Goal: Task Accomplishment & Management: Manage account settings

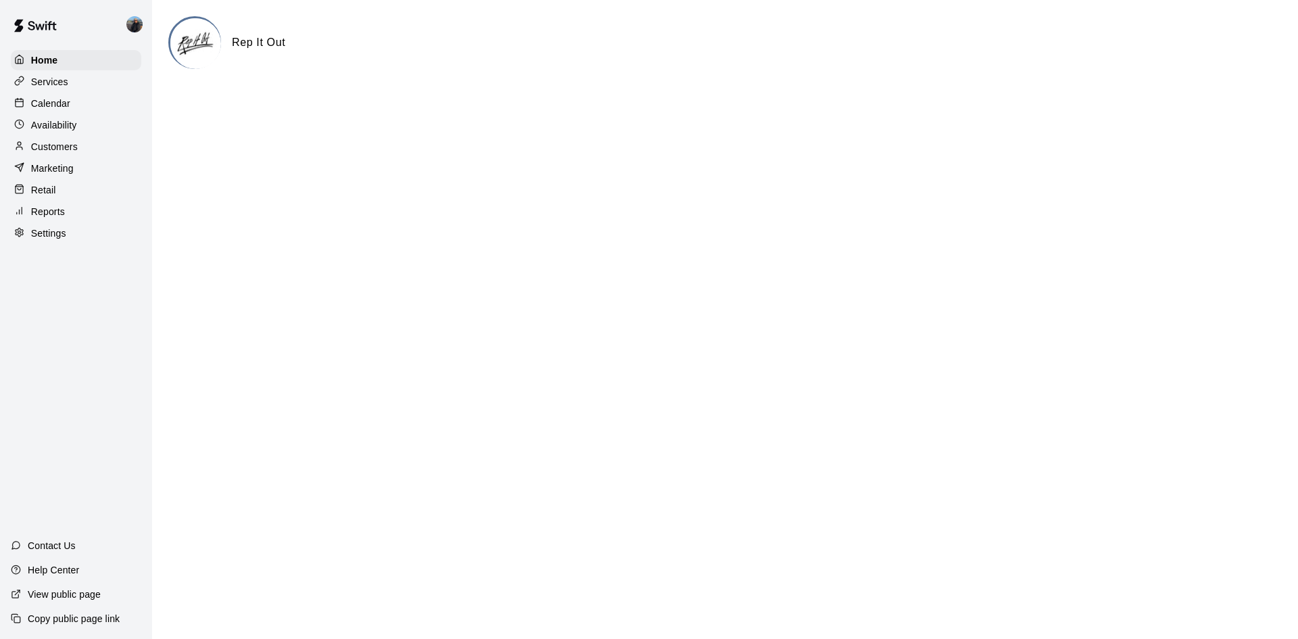
click at [57, 153] on p "Customers" at bounding box center [54, 147] width 47 height 14
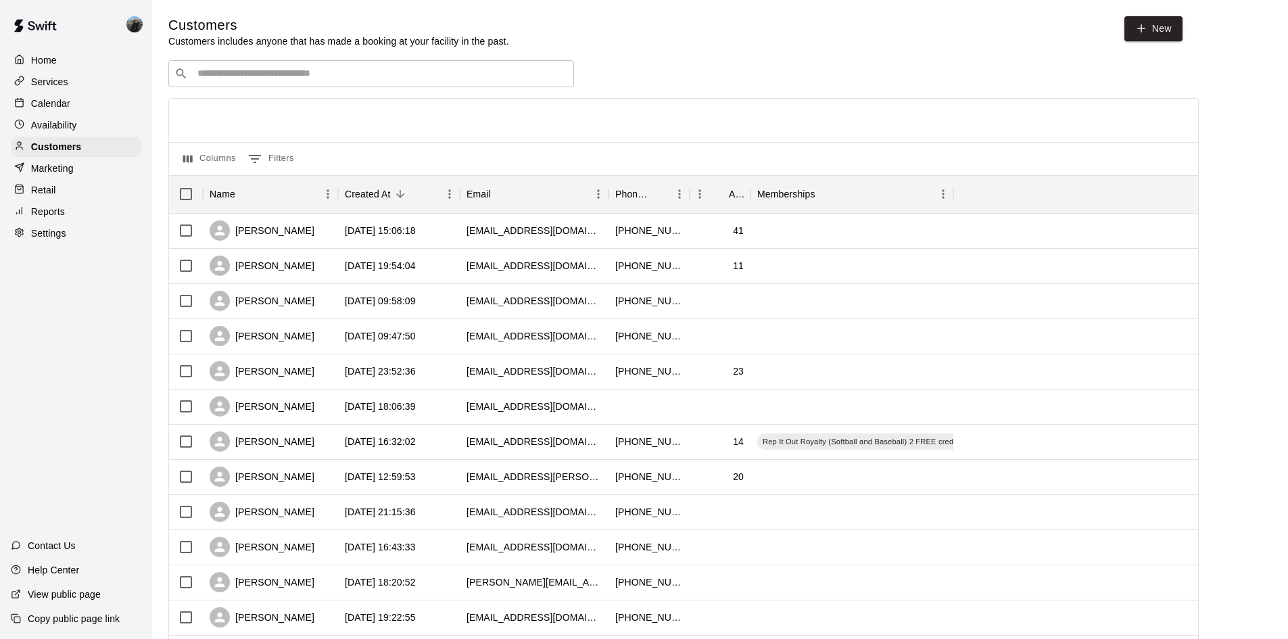
click at [312, 74] on input "Search customers by name or email" at bounding box center [380, 74] width 375 height 14
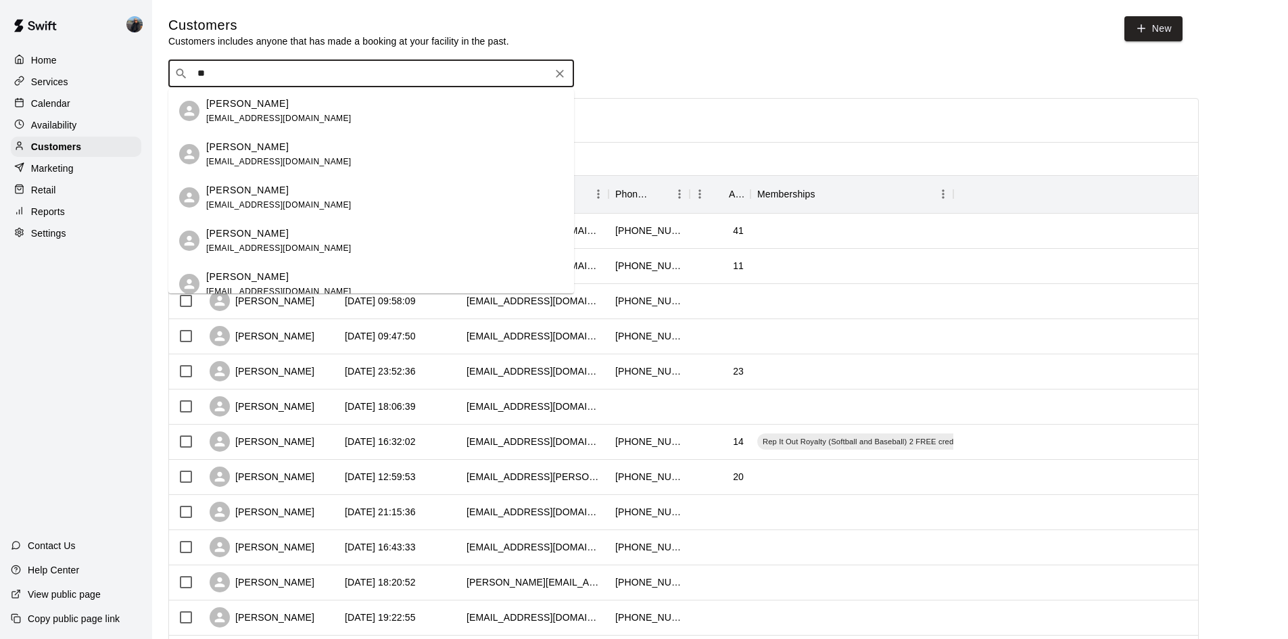
type input "*"
type input "**"
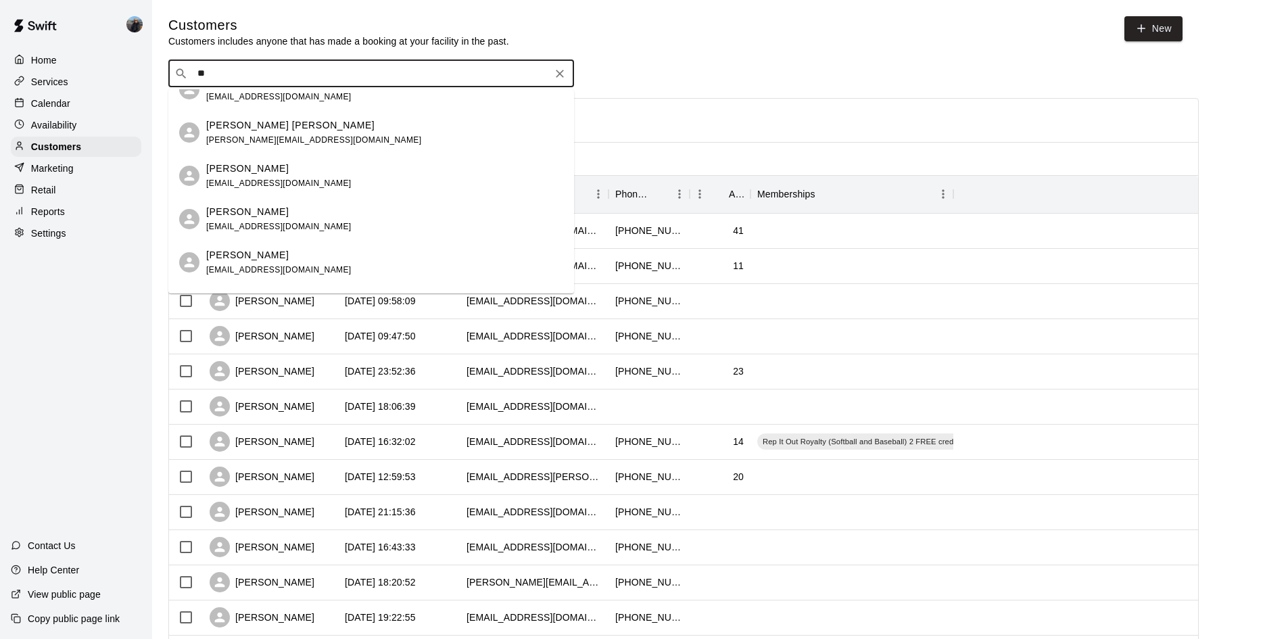
scroll to position [1960, 0]
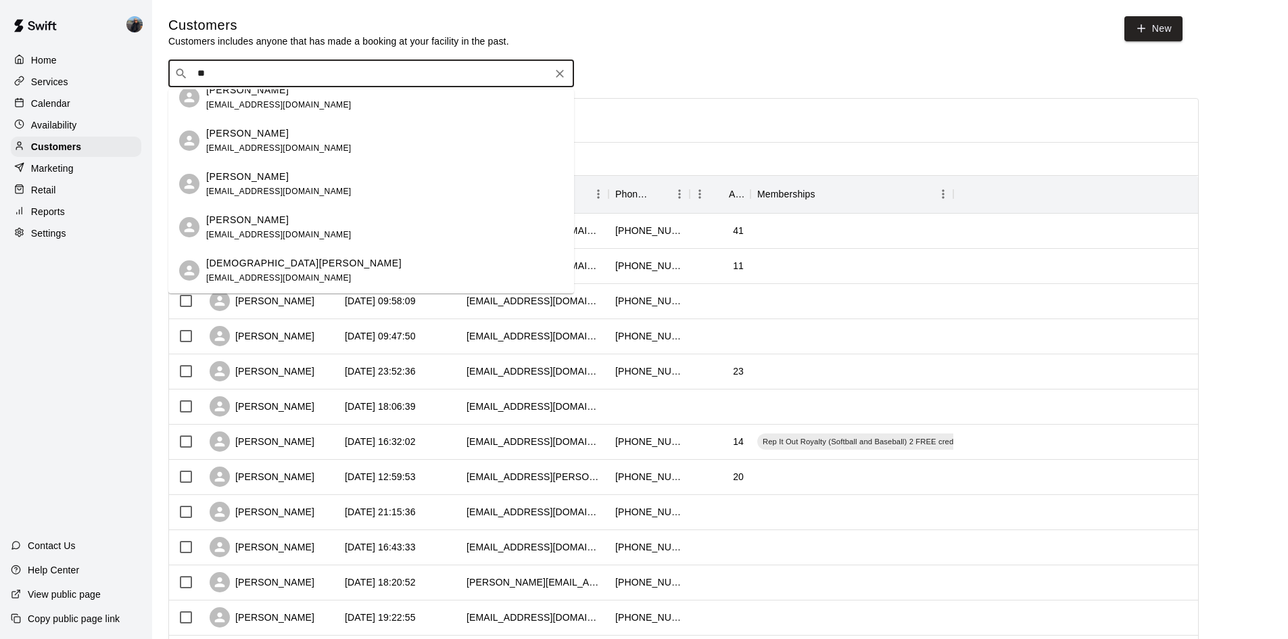
click at [282, 233] on span "[EMAIL_ADDRESS][DOMAIN_NAME]" at bounding box center [278, 234] width 145 height 9
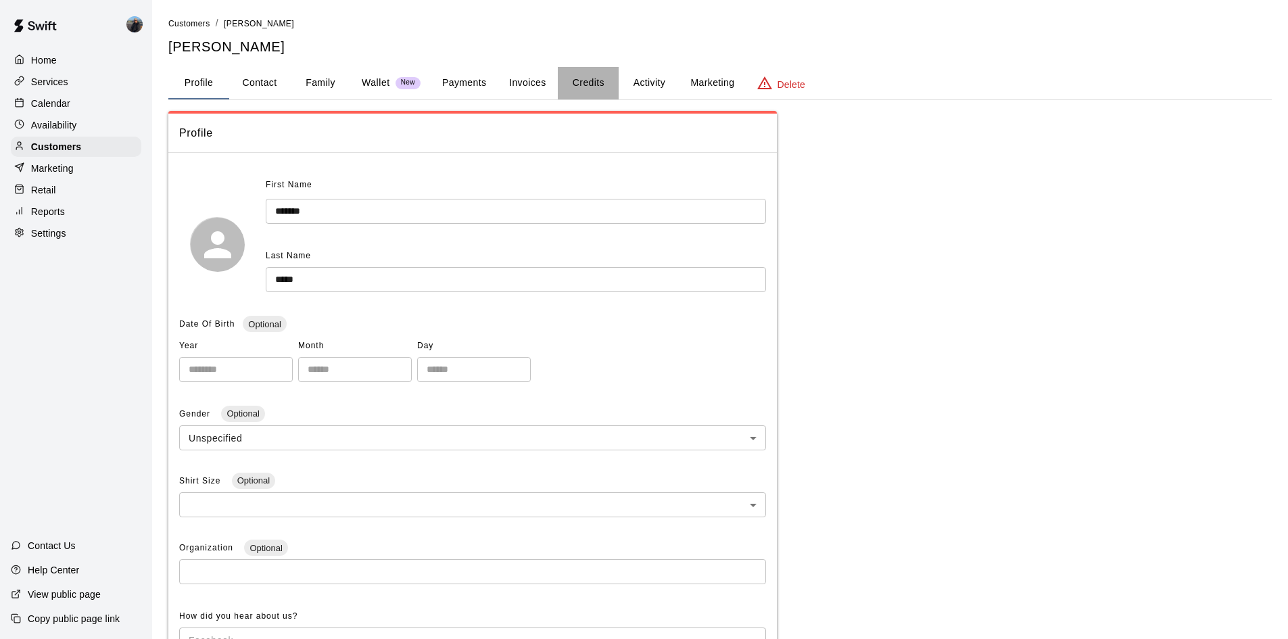
click at [593, 74] on button "Credits" at bounding box center [588, 83] width 61 height 32
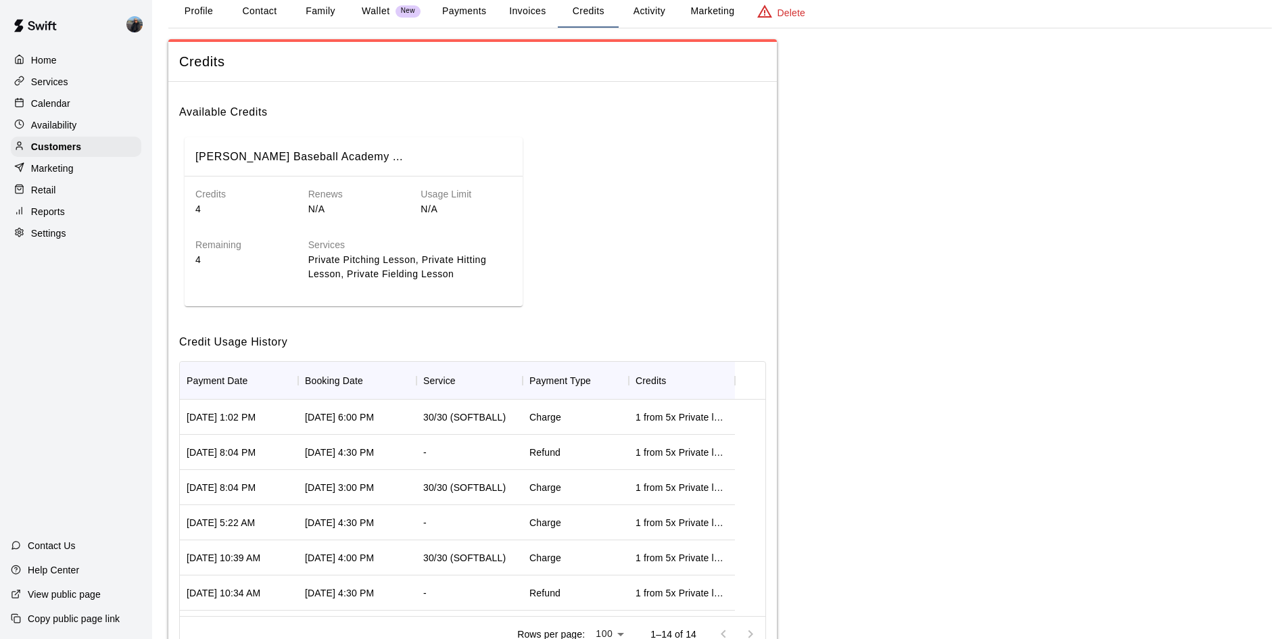
scroll to position [128, 0]
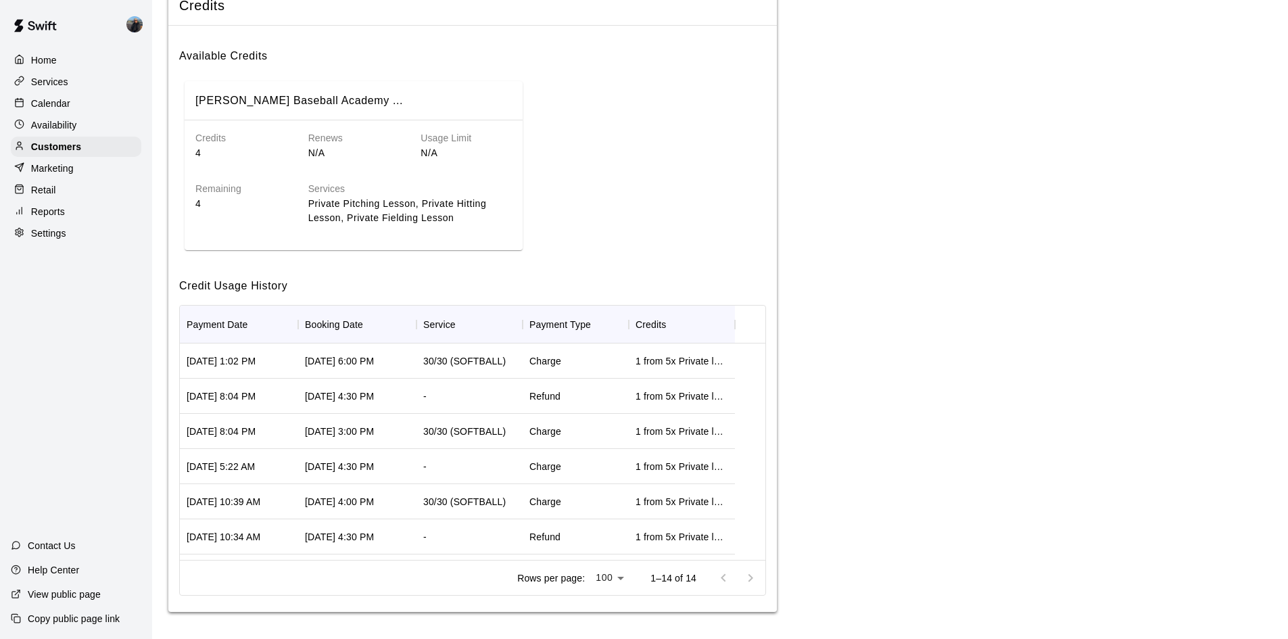
click at [439, 214] on p "Private Pitching Lesson, Private Hitting Lesson, Private Fielding Lesson" at bounding box center [409, 211] width 203 height 28
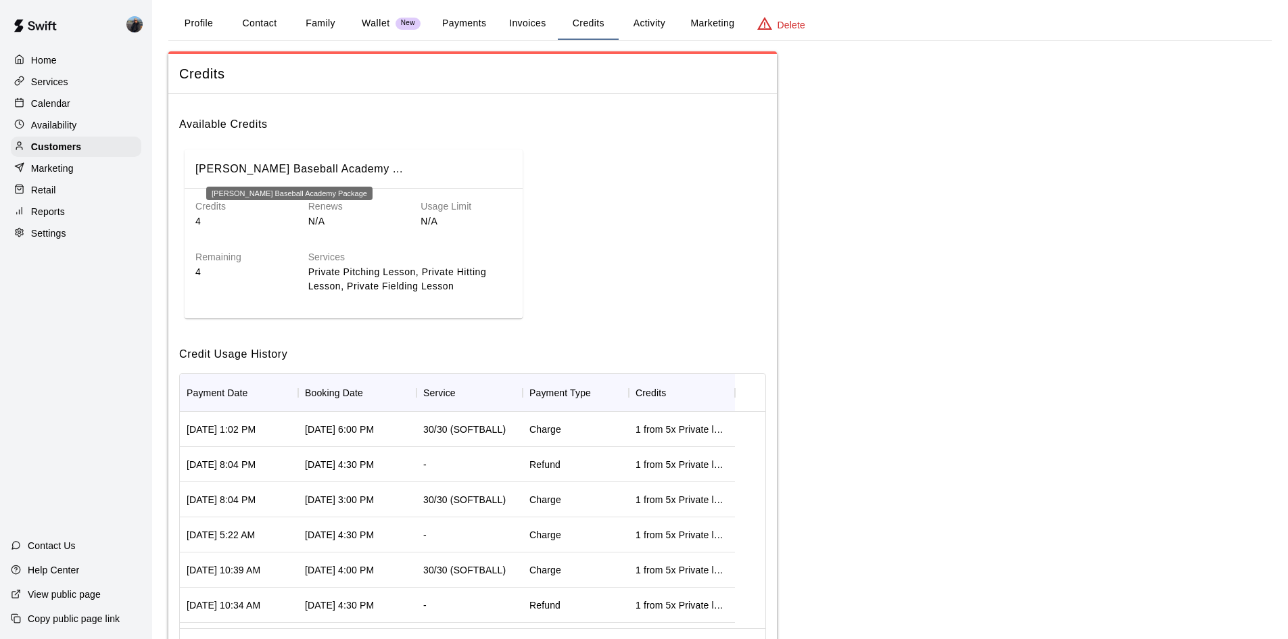
scroll to position [0, 0]
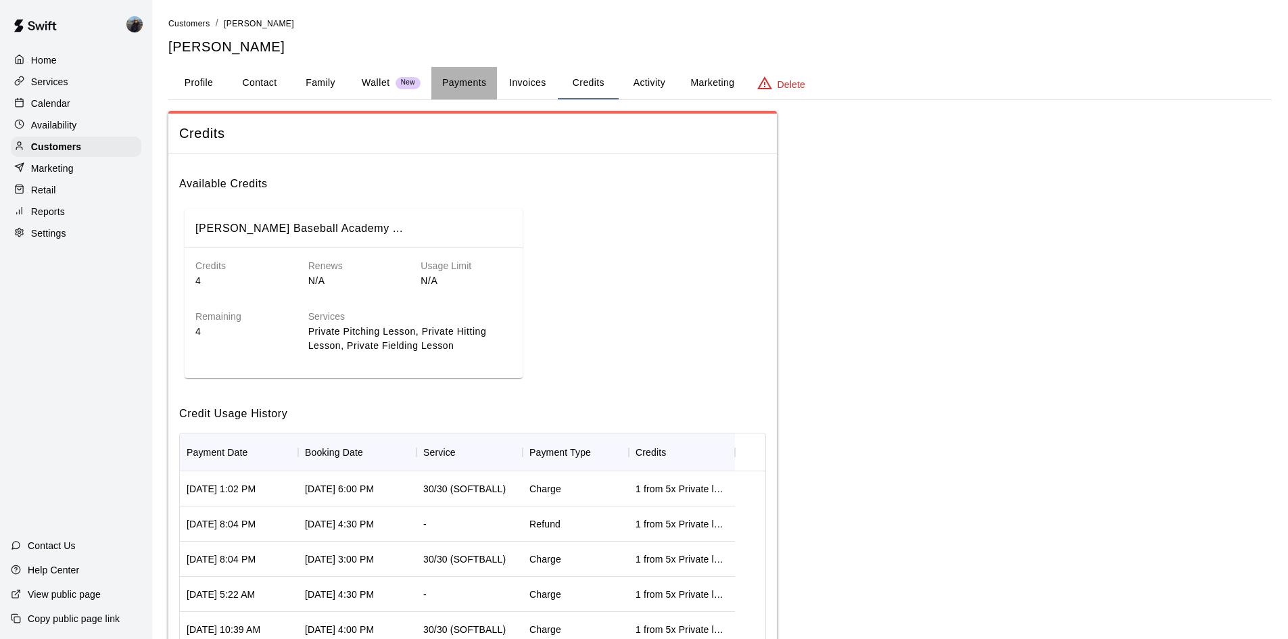
click at [468, 76] on button "Payments" at bounding box center [464, 83] width 66 height 32
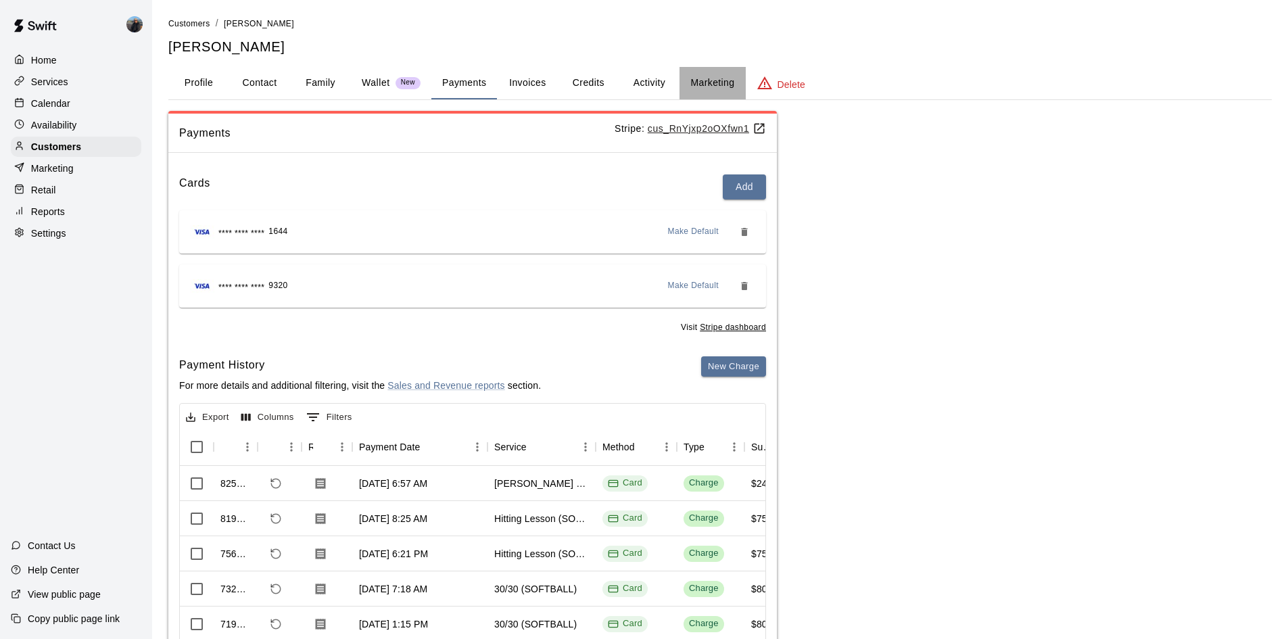
click at [713, 84] on button "Marketing" at bounding box center [712, 83] width 66 height 32
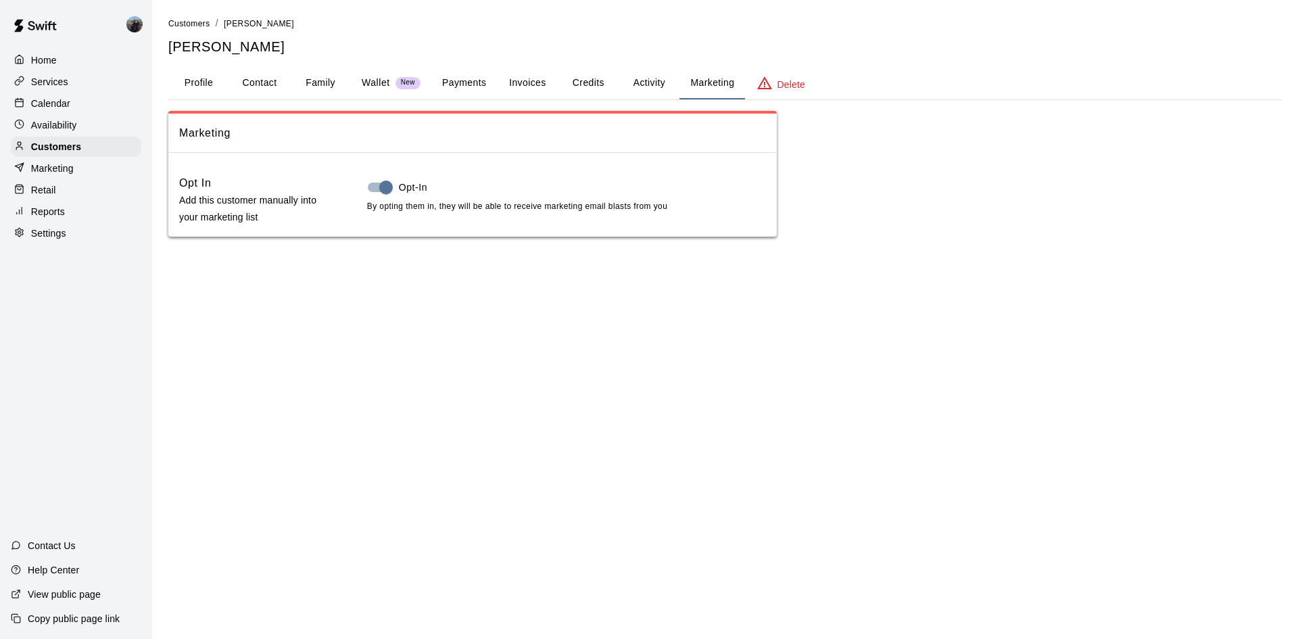
click at [631, 81] on button "Activity" at bounding box center [649, 83] width 61 height 32
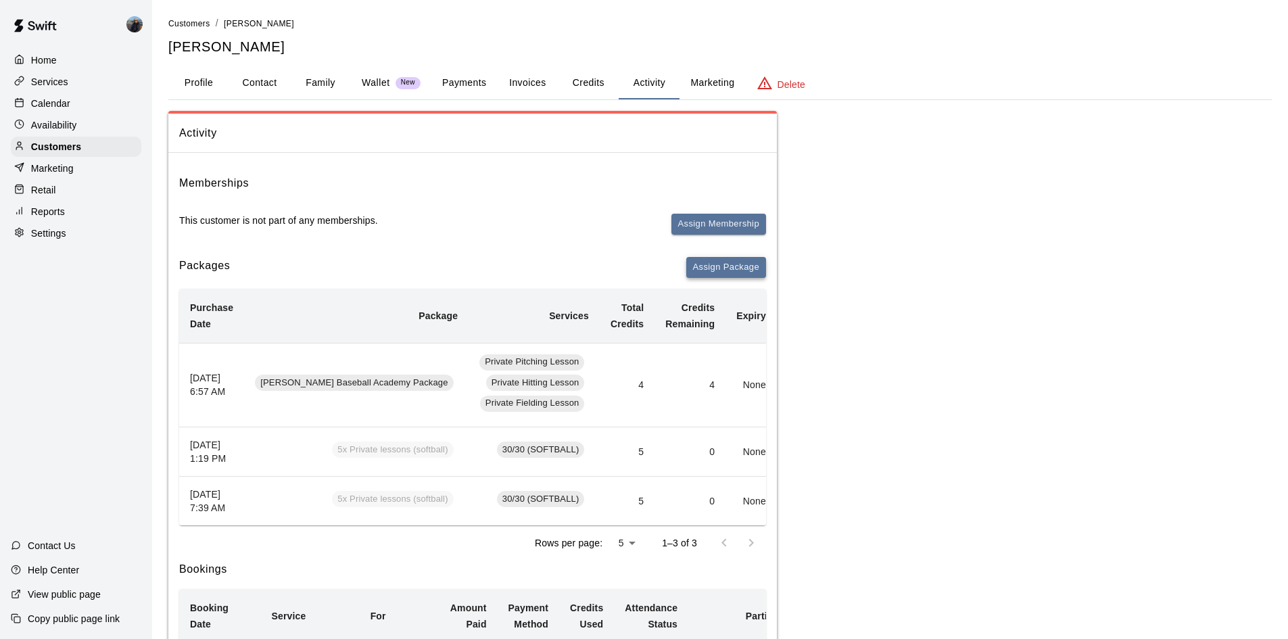
click at [712, 268] on button "Assign Package" at bounding box center [726, 267] width 80 height 21
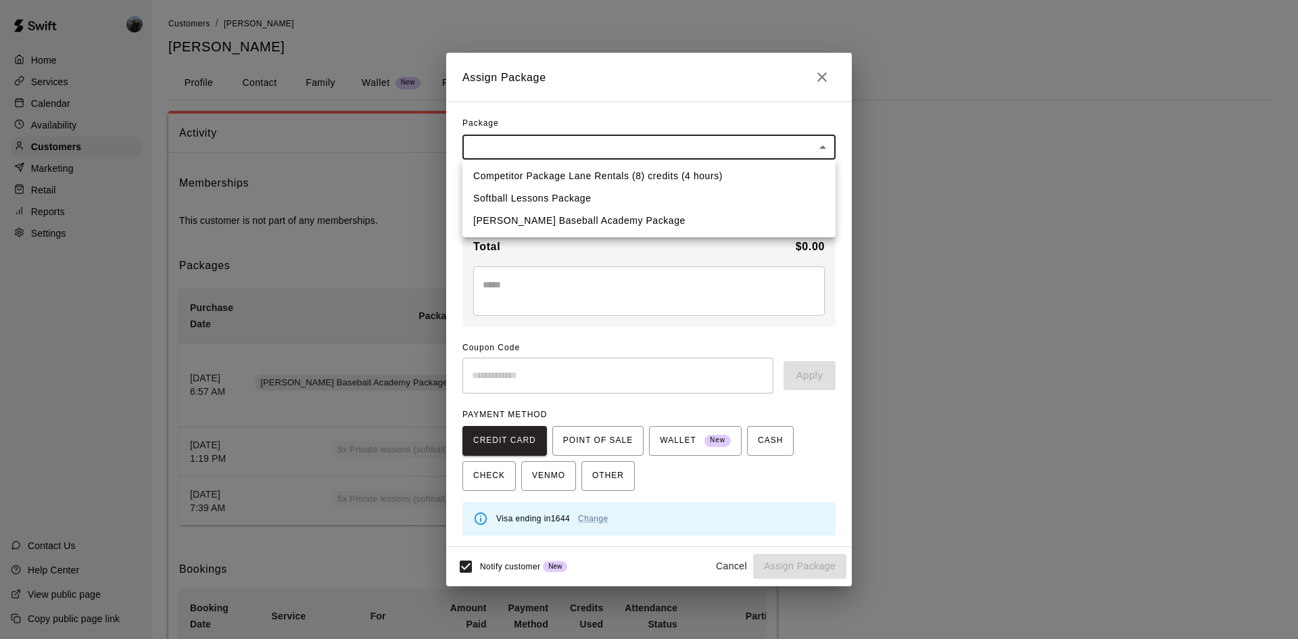
click at [535, 153] on body "Home Services Calendar Availability Customers Marketing Retail Reports Settings…" at bounding box center [649, 641] width 1298 height 1282
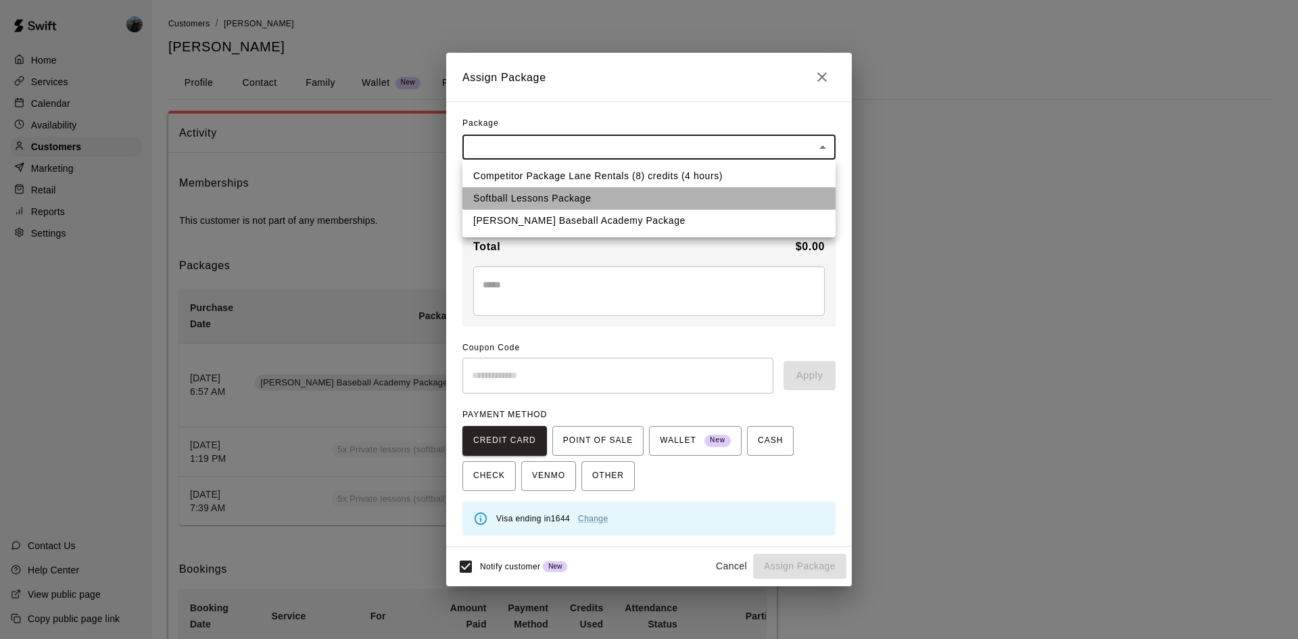
click at [575, 195] on li "Softball Lessons Package" at bounding box center [648, 198] width 373 height 22
type input "**********"
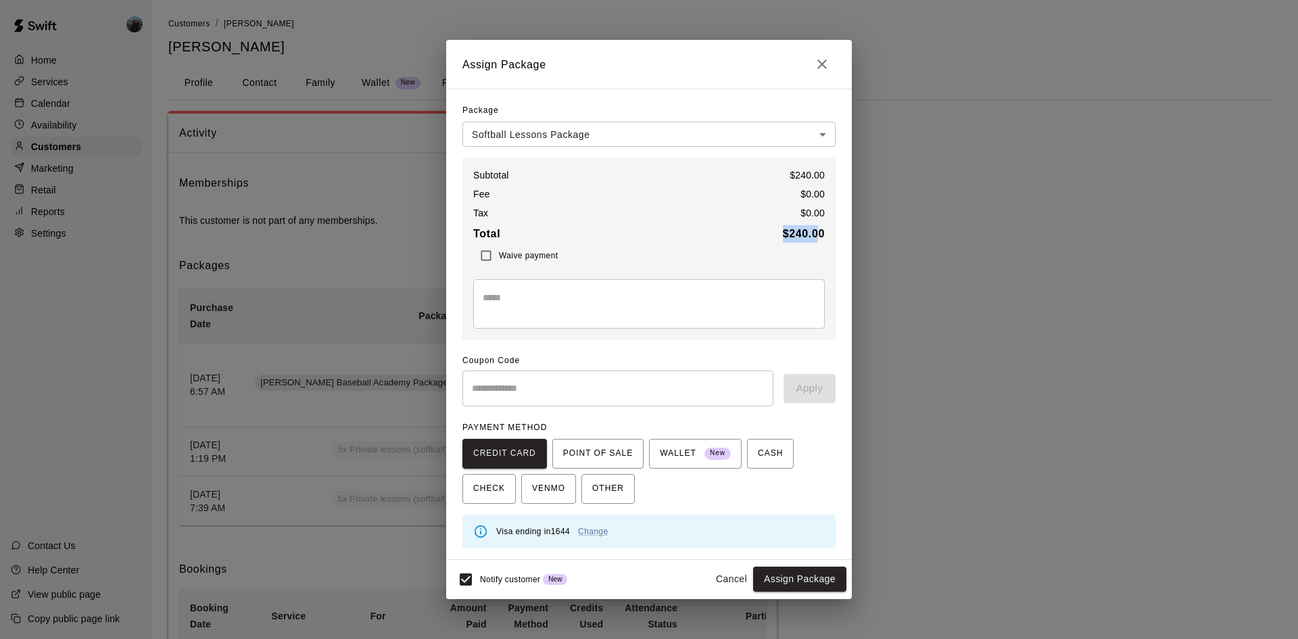
drag, startPoint x: 820, startPoint y: 232, endPoint x: 772, endPoint y: 233, distance: 48.0
click at [772, 233] on div "Total $ 240.00" at bounding box center [649, 234] width 352 height 18
click at [955, 318] on div "**********" at bounding box center [649, 319] width 1298 height 639
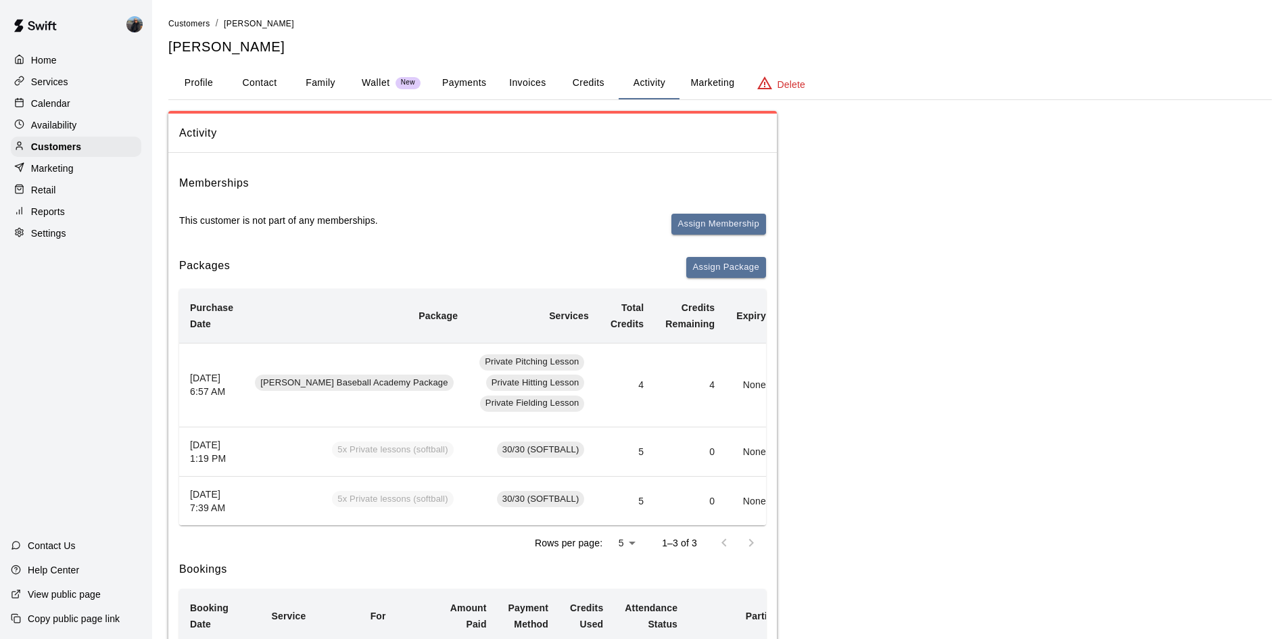
scroll to position [0, 60]
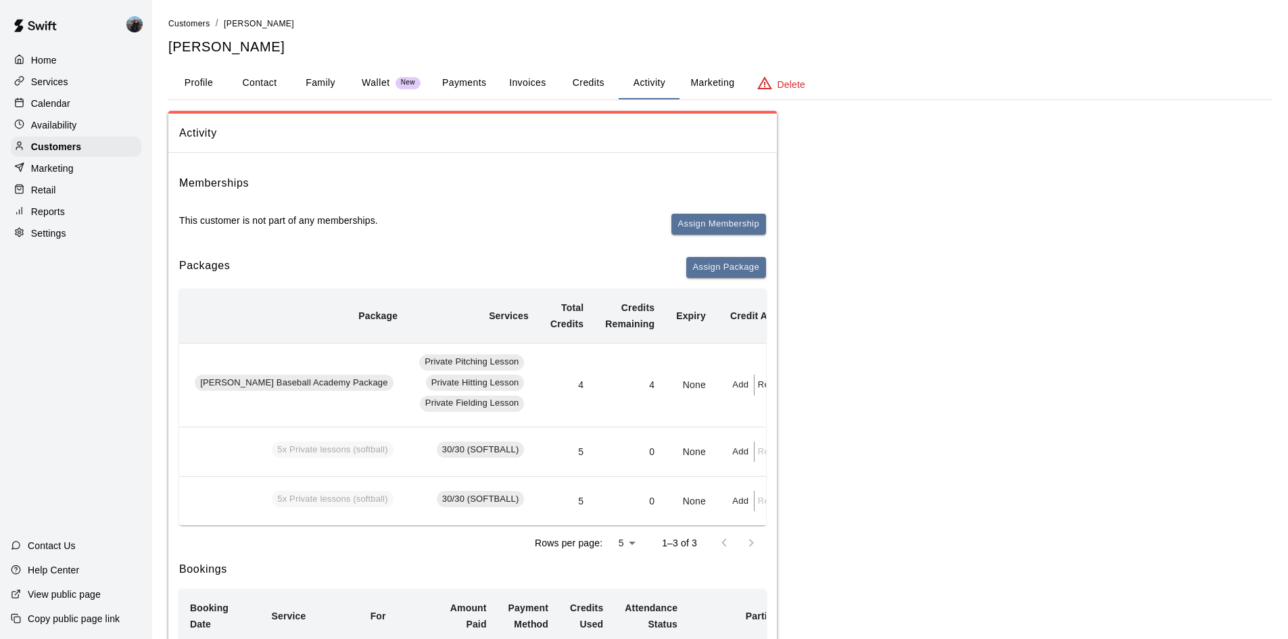
click at [754, 381] on button "Redeem" at bounding box center [774, 385] width 41 height 21
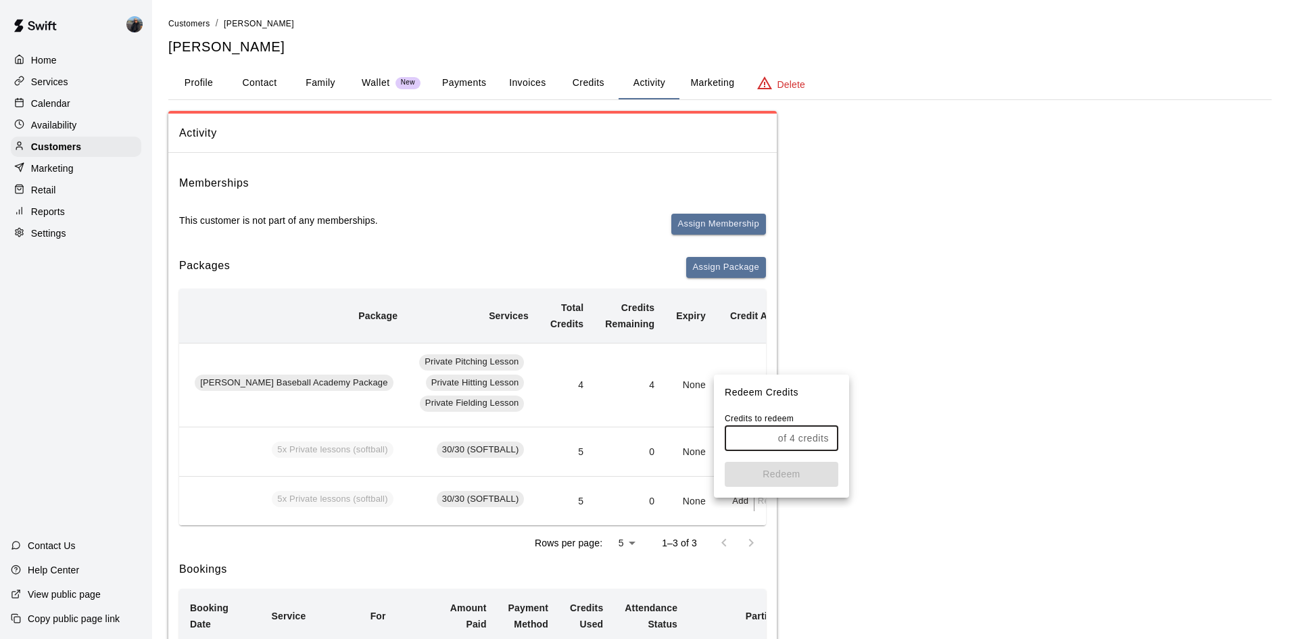
click at [770, 439] on input "text" at bounding box center [749, 438] width 48 height 25
type input "*"
click at [806, 469] on button "Redeem" at bounding box center [782, 474] width 114 height 25
